Goal: Information Seeking & Learning: Learn about a topic

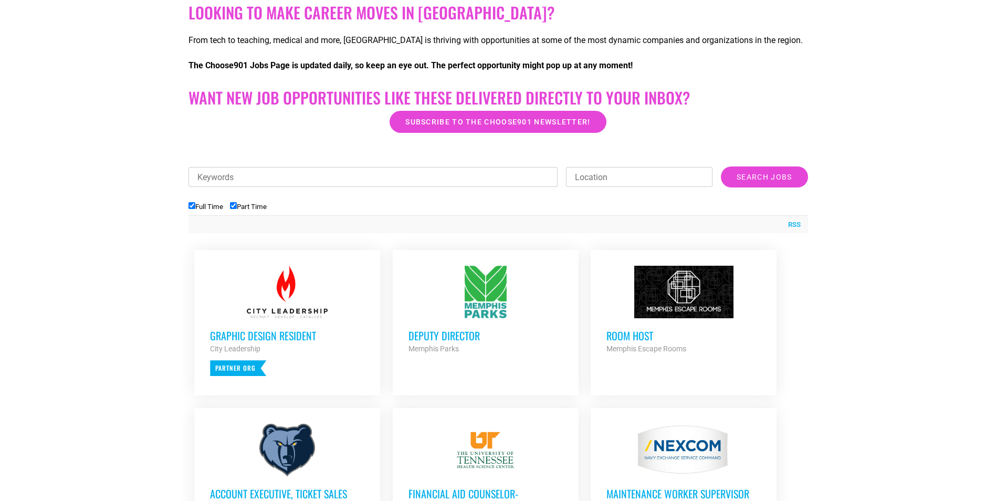
scroll to position [262, 0]
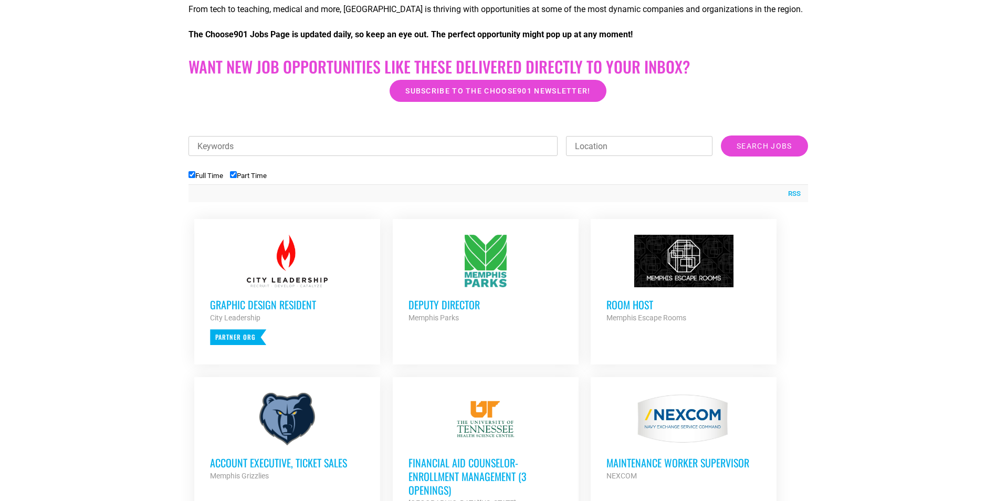
click at [473, 310] on h3 "Deputy Director" at bounding box center [485, 305] width 154 height 14
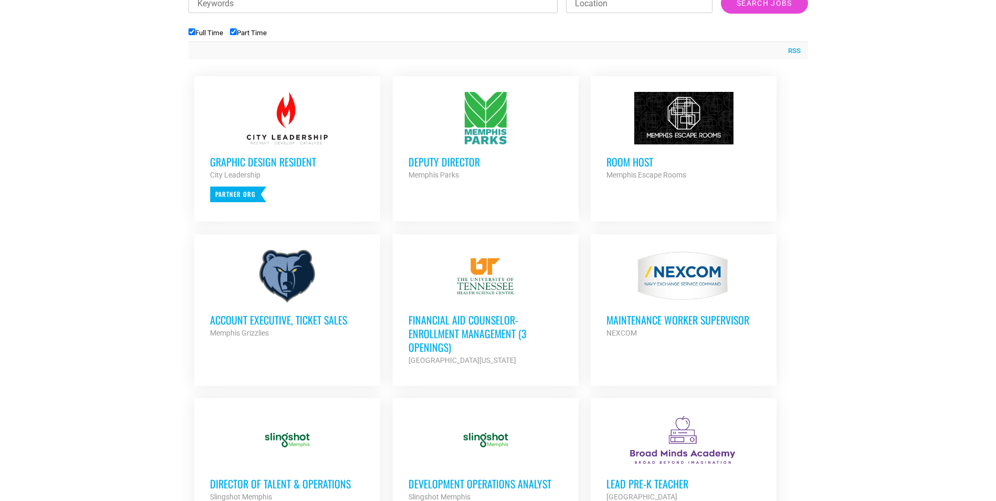
scroll to position [420, 0]
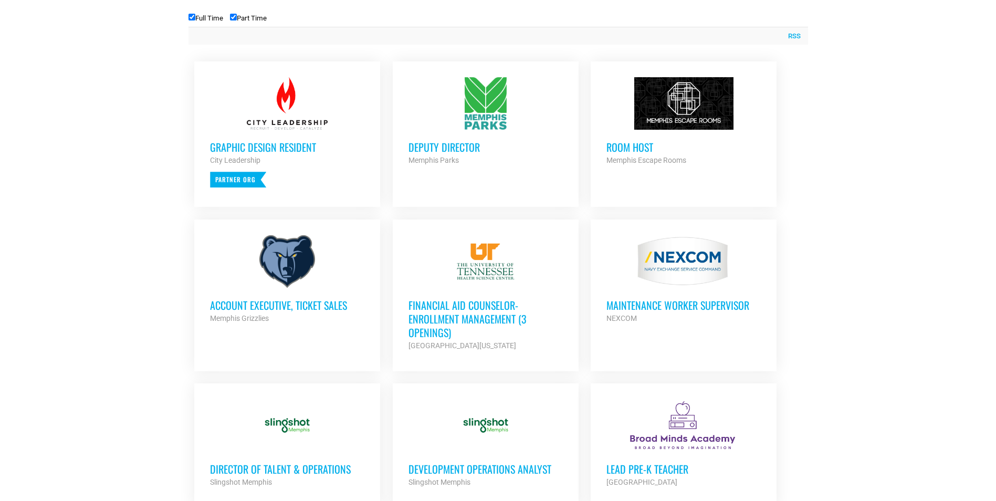
click at [337, 305] on h3 "Account Executive, Ticket Sales" at bounding box center [287, 305] width 154 height 14
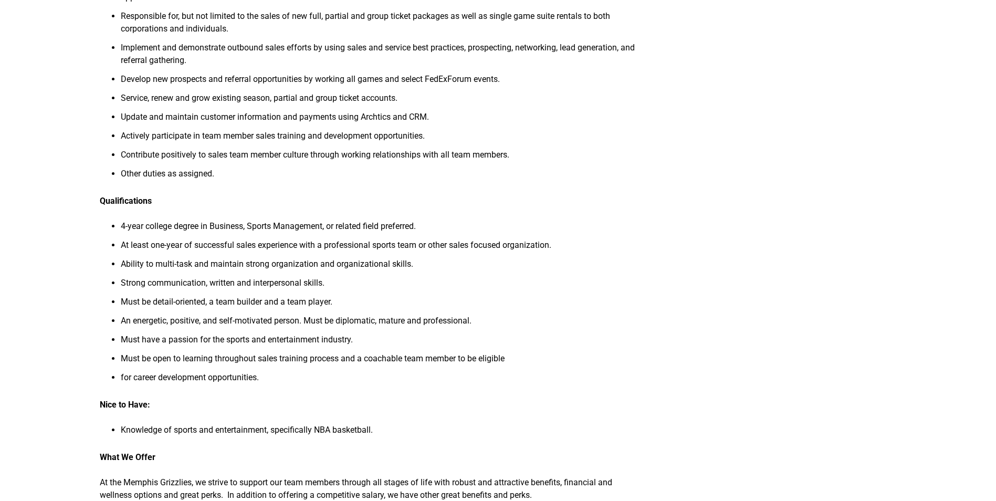
scroll to position [210, 0]
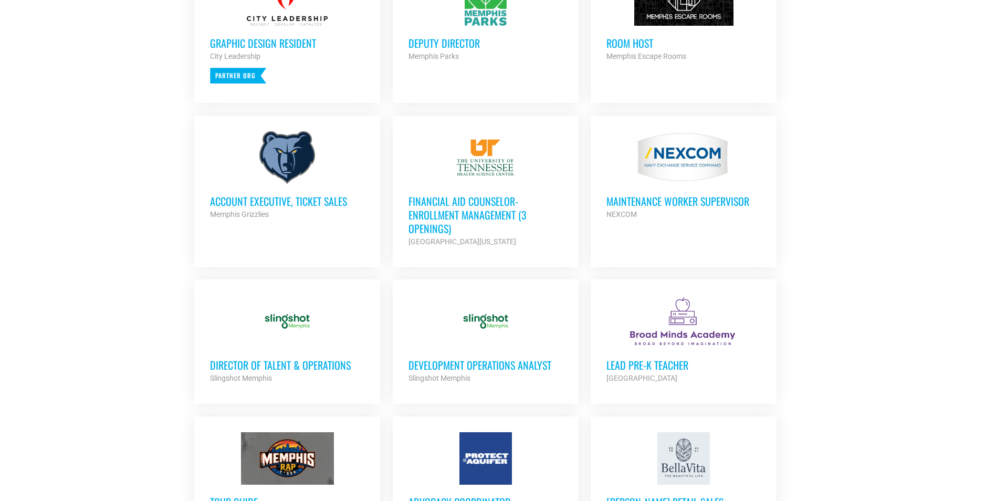
scroll to position [630, 0]
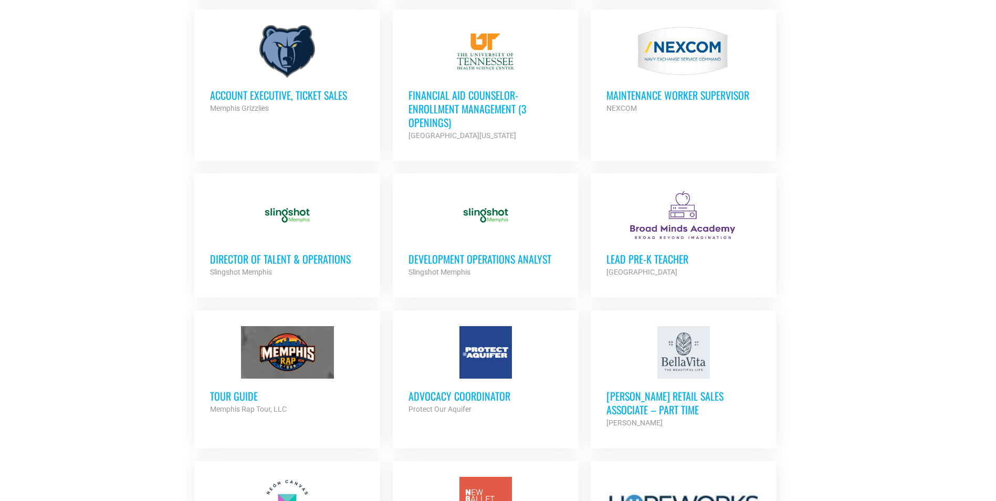
click at [247, 261] on h3 "Director of Talent & Operations" at bounding box center [287, 259] width 154 height 14
